Goal: Transaction & Acquisition: Purchase product/service

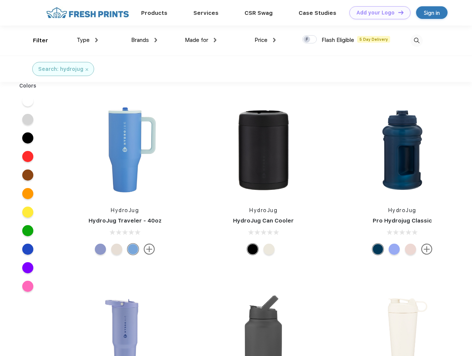
click at [377, 13] on link "Add your Logo Design Tool" at bounding box center [379, 12] width 61 height 13
click at [0, 0] on div "Design Tool" at bounding box center [0, 0] width 0 height 0
click at [398, 12] on link "Add your Logo Design Tool" at bounding box center [379, 12] width 61 height 13
click at [36, 40] on div "Filter" at bounding box center [40, 40] width 15 height 9
click at [87, 40] on span "Type" at bounding box center [83, 40] width 13 height 7
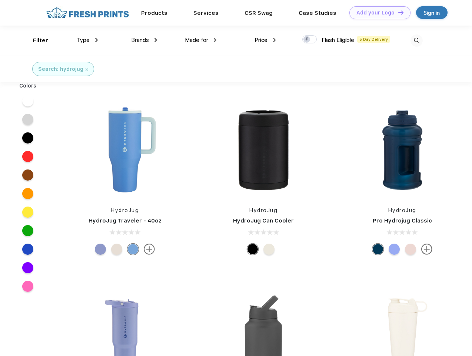
click at [144, 40] on span "Brands" at bounding box center [140, 40] width 18 height 7
click at [201, 40] on span "Made for" at bounding box center [196, 40] width 23 height 7
click at [265, 40] on span "Price" at bounding box center [261, 40] width 13 height 7
click at [310, 40] on div at bounding box center [309, 39] width 14 height 8
click at [307, 40] on input "checkbox" at bounding box center [304, 37] width 5 height 5
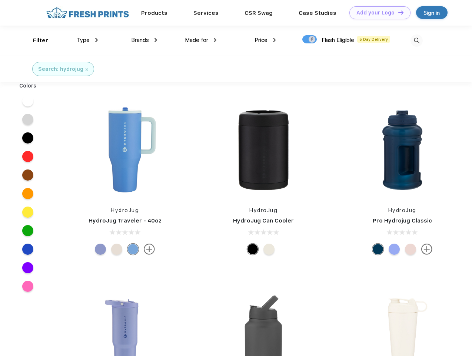
click at [416, 40] on img at bounding box center [417, 40] width 12 height 12
